Goal: Register for event/course

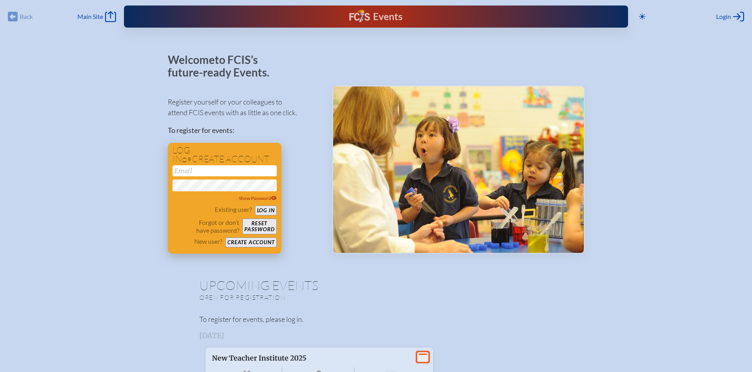
click at [198, 173] on input "email" at bounding box center [225, 170] width 104 height 11
type input "[EMAIL_ADDRESS][DOMAIN_NAME]"
click at [265, 212] on button "Log in" at bounding box center [266, 211] width 22 height 10
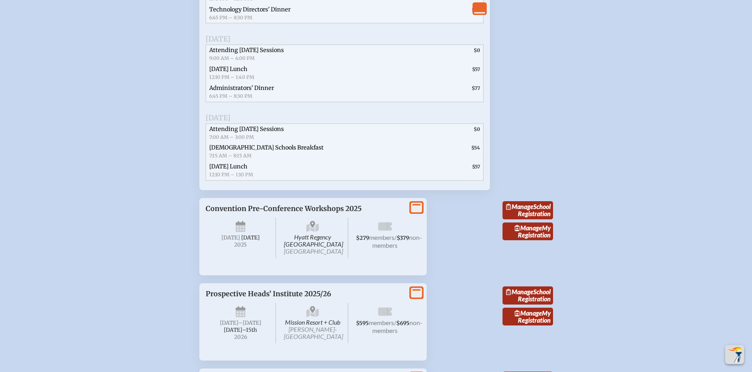
scroll to position [1922, 0]
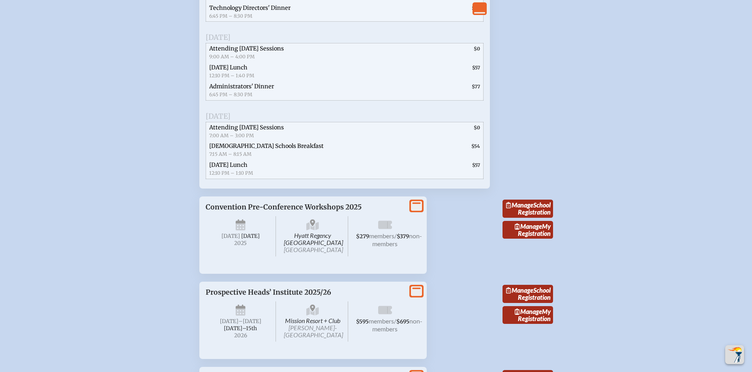
click at [349, 160] on span "Episcopal Schools Breakfast 7:15 AM – 8:15 AM" at bounding box center [291, 150] width 171 height 19
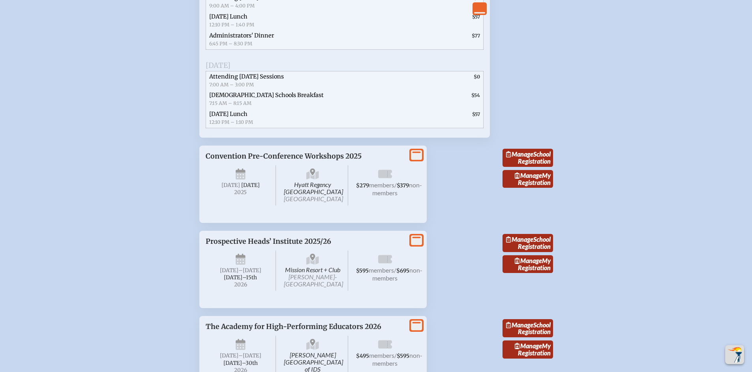
scroll to position [1989, 0]
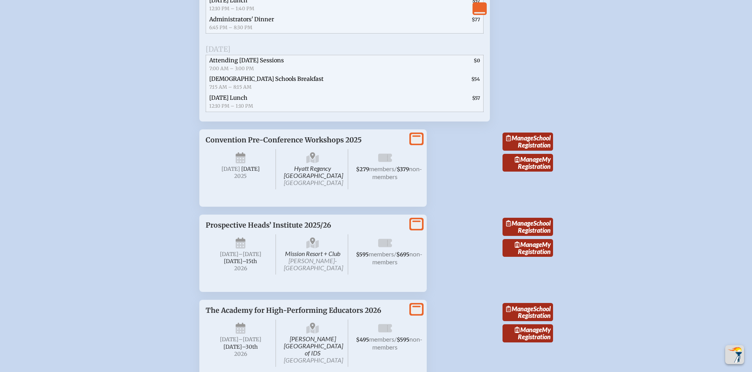
click at [319, 190] on span "Hyatt Regency Jacksonville Riverfront Jacksonville" at bounding box center [313, 169] width 71 height 40
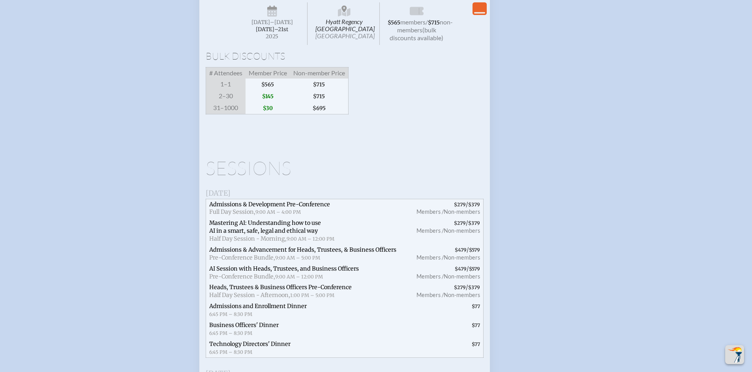
scroll to position [1585, 0]
click at [338, 45] on span "Hyatt Regency Jacksonville Riverfront Jacksonville" at bounding box center [344, 24] width 71 height 43
click at [339, 45] on span "Hyatt Regency Jacksonville Riverfront Jacksonville" at bounding box center [344, 24] width 71 height 43
click at [344, 13] on icon at bounding box center [344, 9] width 5 height 7
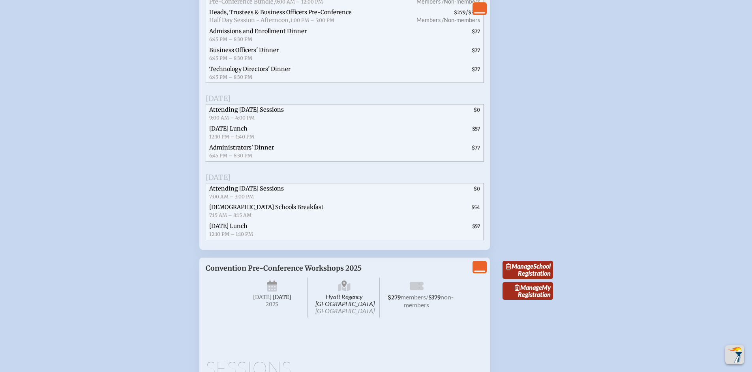
scroll to position [1861, 0]
click at [457, 239] on span "$57" at bounding box center [429, 229] width 107 height 19
click at [469, 239] on span "$57" at bounding box center [429, 229] width 107 height 19
click at [250, 210] on span "[DEMOGRAPHIC_DATA] Schools Breakfast" at bounding box center [266, 206] width 115 height 7
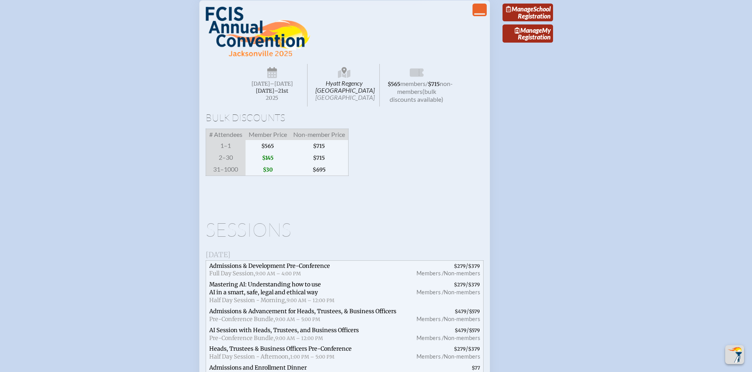
scroll to position [1511, 0]
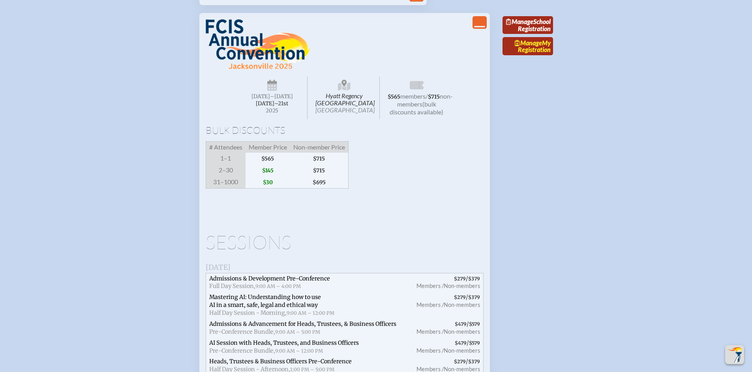
click at [530, 47] on span "Manage" at bounding box center [528, 43] width 27 height 8
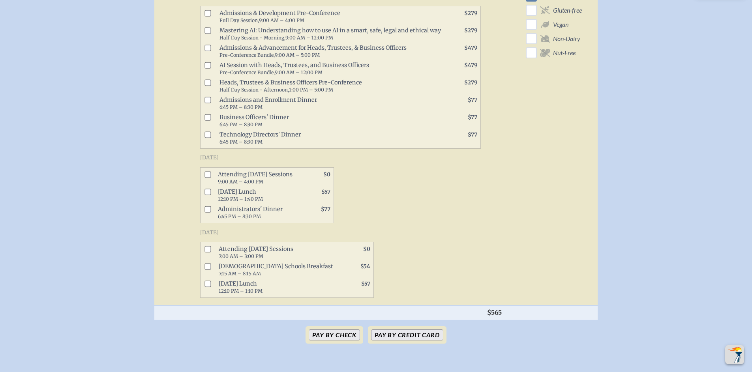
scroll to position [528, 0]
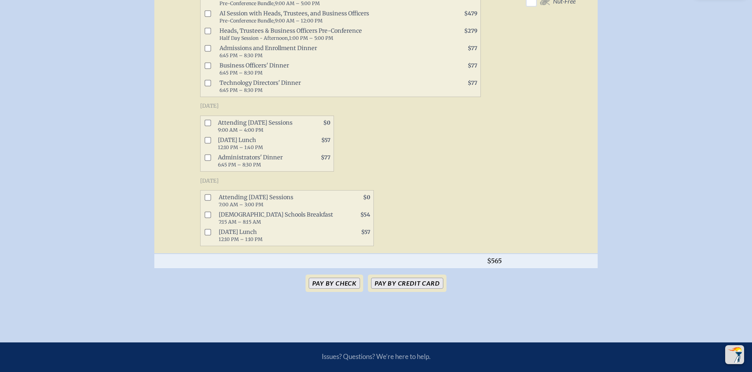
click at [210, 126] on input "checkbox" at bounding box center [208, 123] width 6 height 6
checkbox input "true"
click at [210, 201] on input "checkbox" at bounding box center [208, 198] width 6 height 6
checkbox input "true"
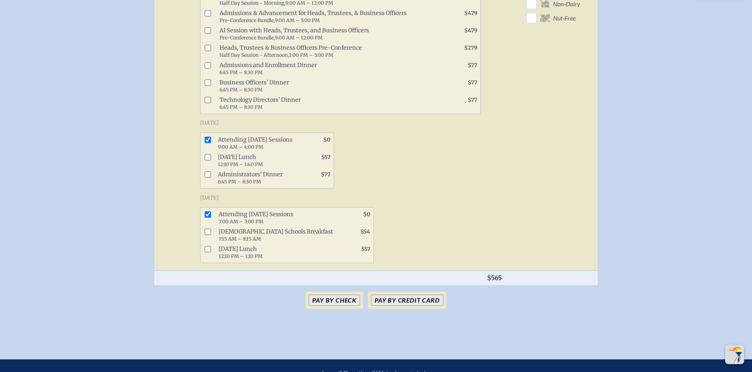
scroll to position [567, 0]
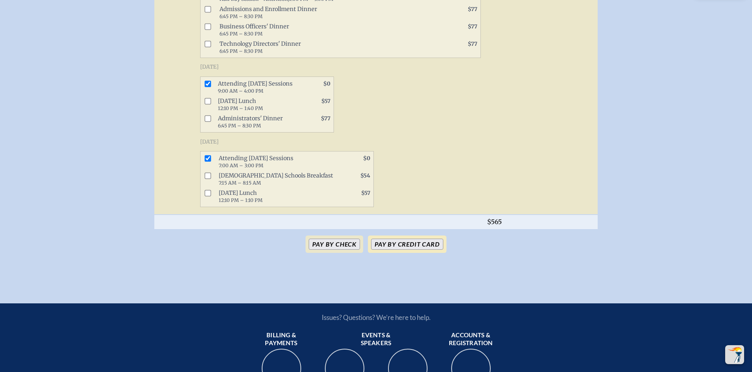
click at [437, 250] on button "Pay by Credit Card" at bounding box center [407, 244] width 72 height 11
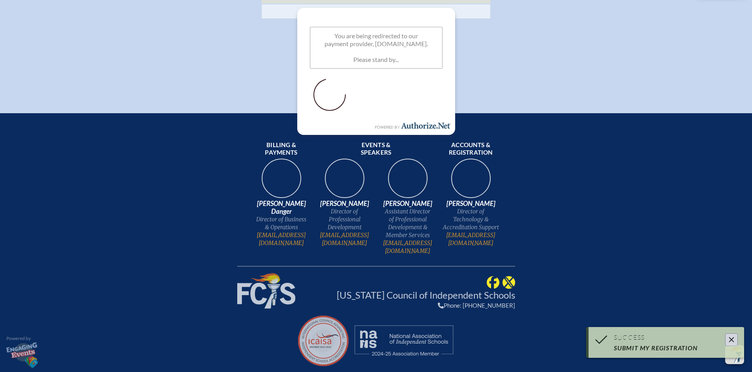
scroll to position [375, 0]
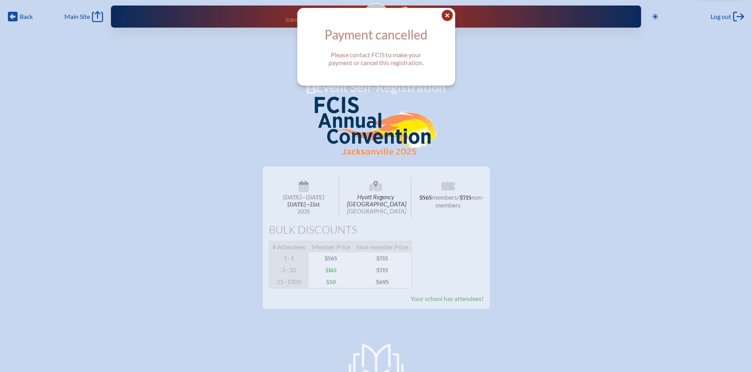
click at [452, 14] on icon "Close Popup" at bounding box center [447, 15] width 11 height 11
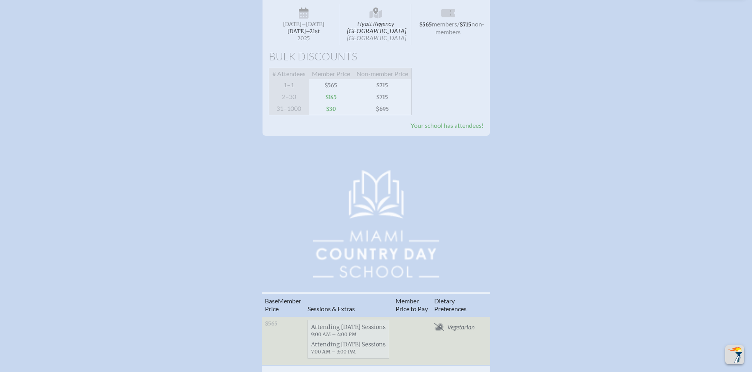
scroll to position [56, 0]
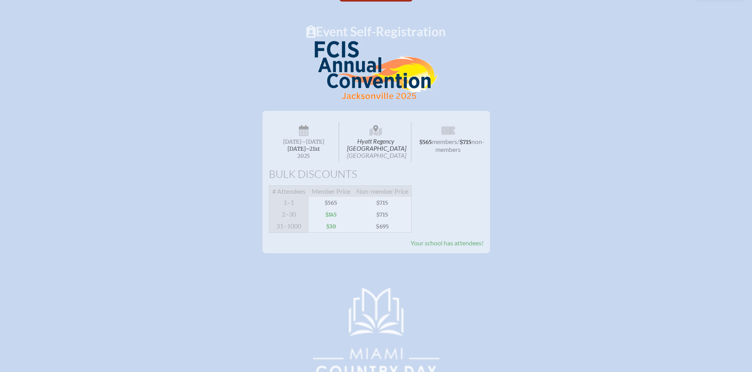
click at [403, 215] on div "# Attendees Member Price Non-member Price 1–1 $565 $715 2–30 $145 $715 31–1000 …" at bounding box center [340, 209] width 143 height 47
click at [365, 220] on span "$715" at bounding box center [382, 215] width 58 height 12
click at [299, 209] on span "1–1" at bounding box center [289, 203] width 40 height 12
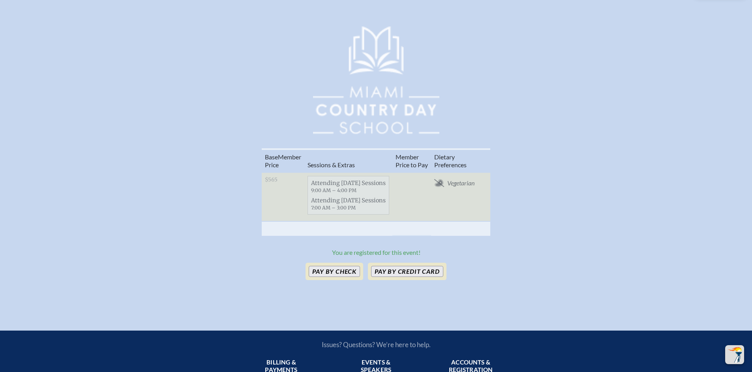
scroll to position [327, 0]
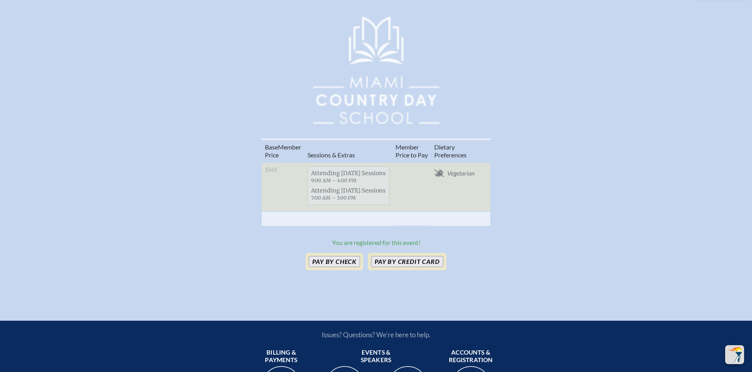
click at [344, 194] on span "Attending [DATE] Sessions 7:00 AM – 3:00 PM" at bounding box center [348, 194] width 81 height 17
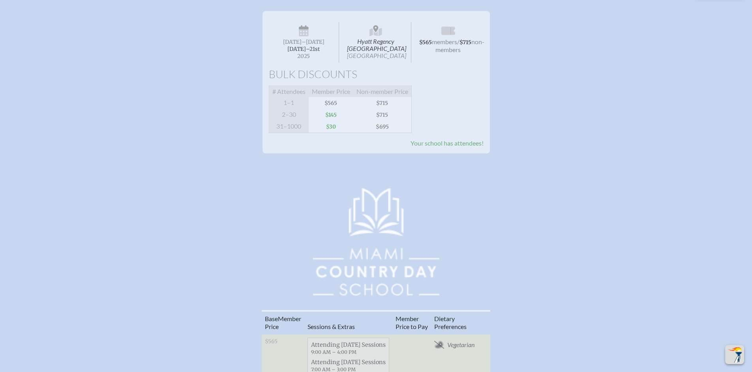
scroll to position [0, 0]
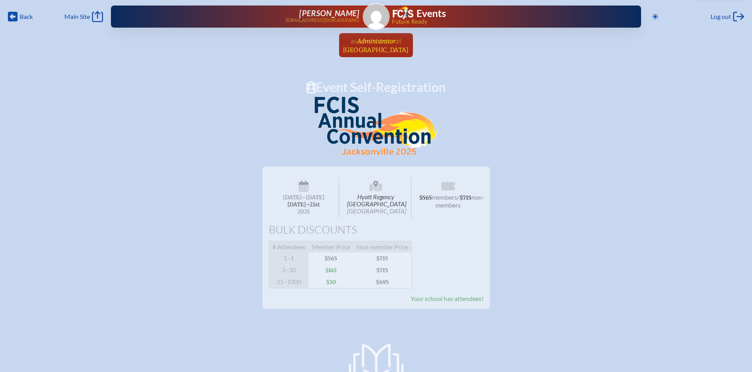
click at [401, 38] on span "at" at bounding box center [399, 40] width 6 height 9
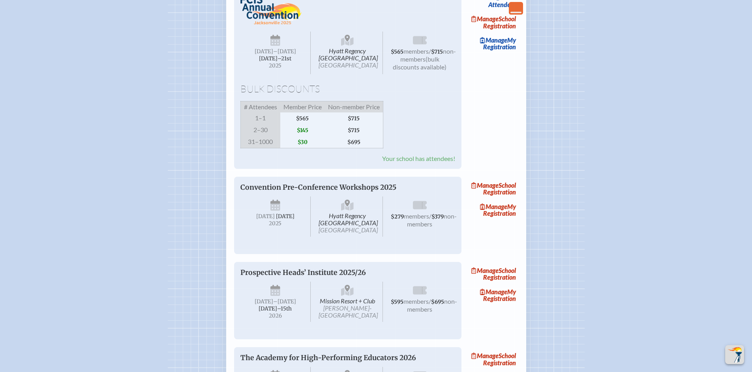
scroll to position [1338, 0]
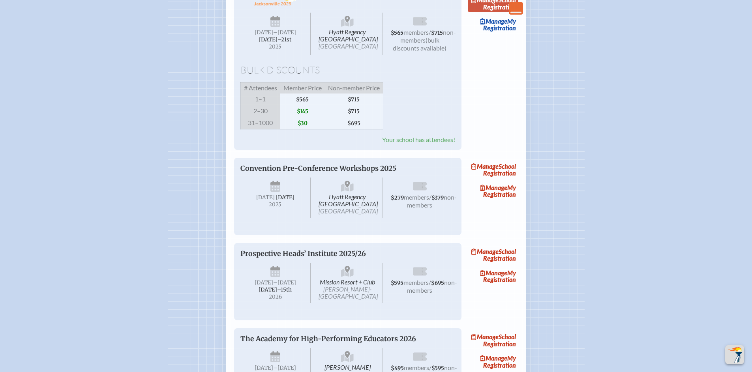
click at [508, 13] on link "Manage School Registration" at bounding box center [493, 3] width 51 height 18
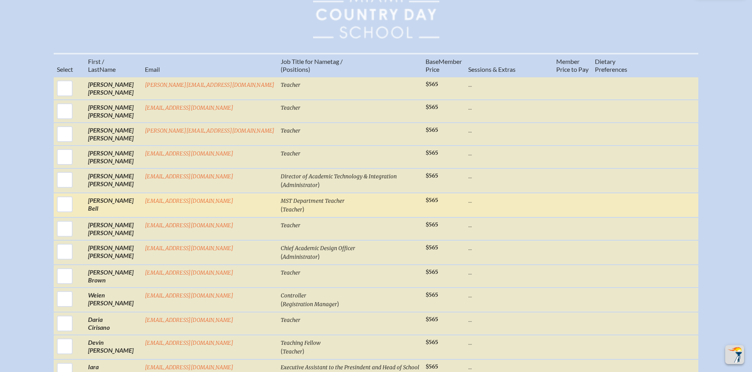
scroll to position [1558, 0]
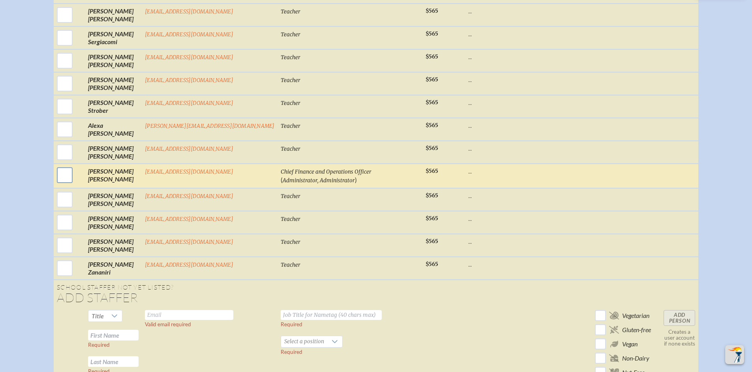
click at [75, 178] on input "checkbox" at bounding box center [65, 175] width 20 height 20
checkbox input "true"
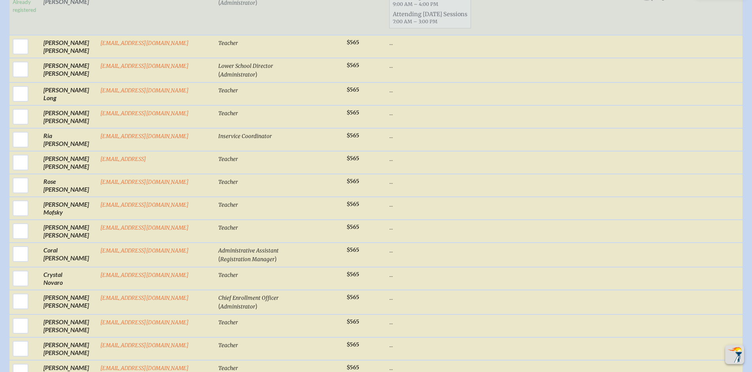
scroll to position [0, 0]
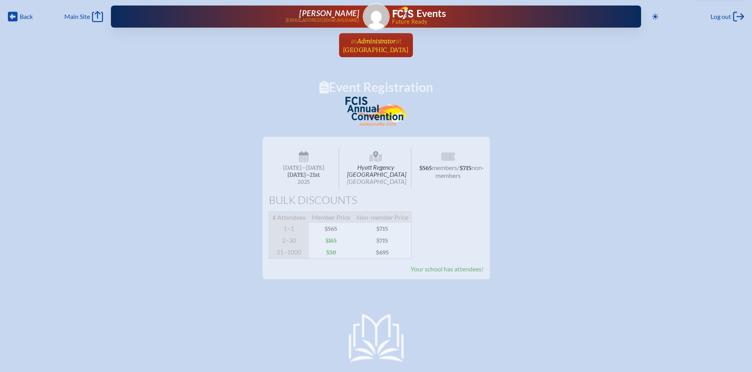
click at [385, 44] on span "Administrator" at bounding box center [376, 42] width 38 height 8
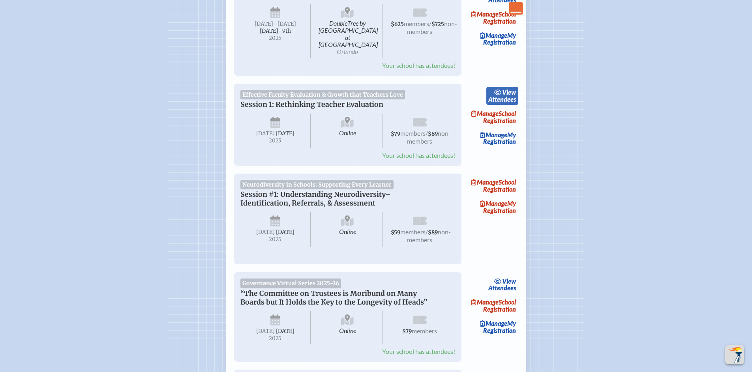
scroll to position [160, 0]
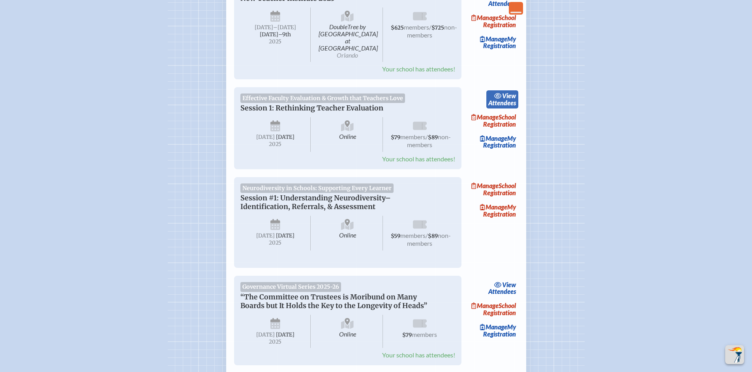
click at [512, 92] on span "view" at bounding box center [509, 96] width 14 height 8
